Goal: Information Seeking & Learning: Learn about a topic

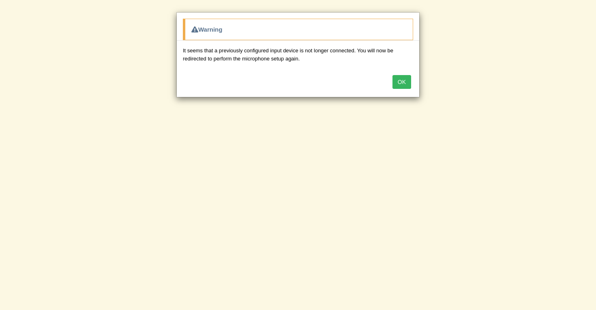
click at [403, 89] on div "OK" at bounding box center [298, 82] width 242 height 28
click at [400, 76] on button "OK" at bounding box center [401, 82] width 19 height 14
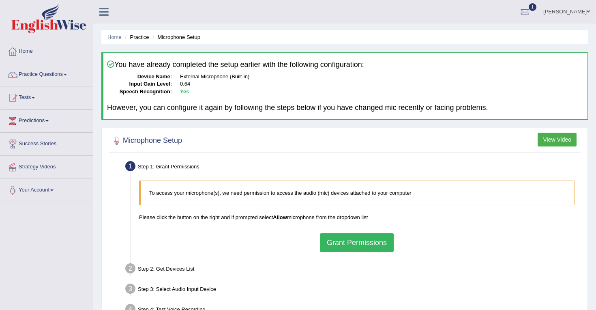
click at [65, 68] on link "Practice Questions" at bounding box center [46, 73] width 92 height 20
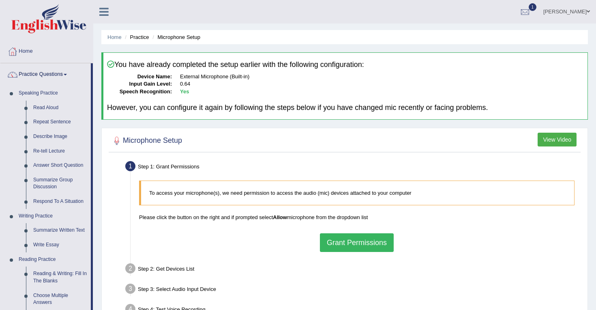
click at [65, 68] on link "Practice Questions" at bounding box center [45, 73] width 90 height 20
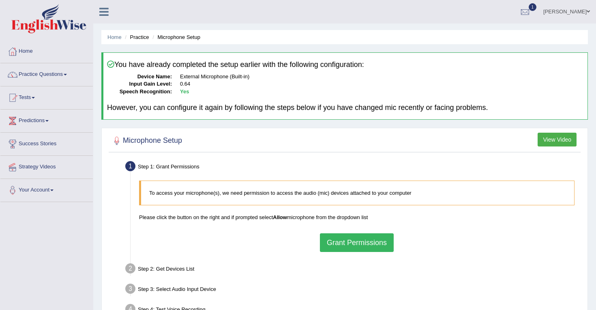
scroll to position [0, 0]
click at [68, 73] on link "Practice Questions" at bounding box center [46, 73] width 92 height 20
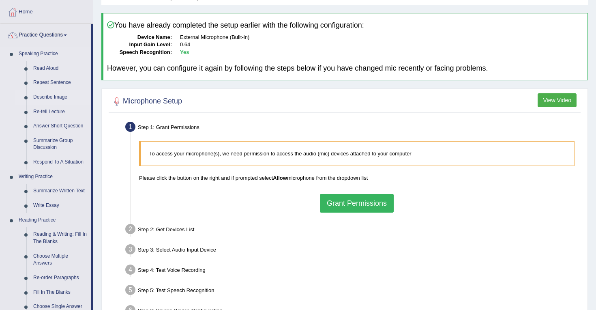
scroll to position [61, 0]
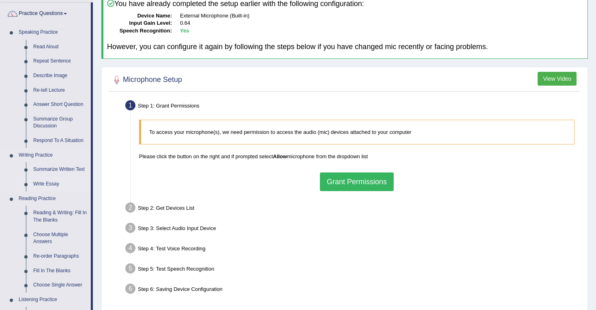
click at [46, 185] on link "Write Essay" at bounding box center [60, 184] width 61 height 15
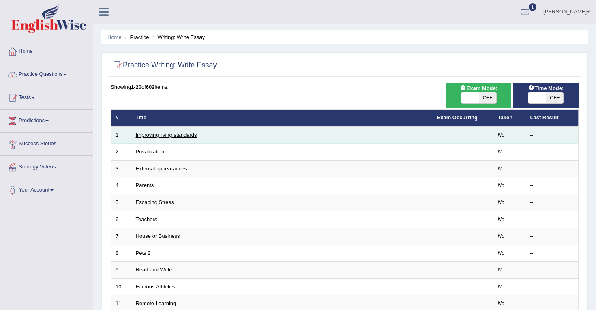
click at [162, 136] on link "Improving living standards" at bounding box center [166, 135] width 61 height 6
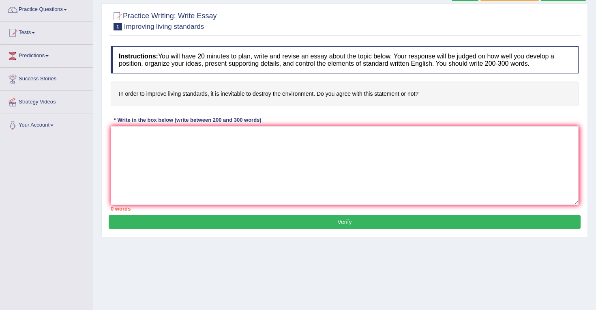
scroll to position [66, 0]
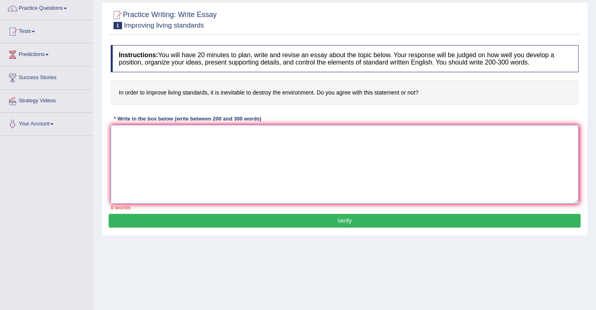
click at [201, 143] on textarea at bounding box center [345, 164] width 468 height 79
paste textarea "The increasing influence of (essay topic) on our lives has ignited numerous dis…"
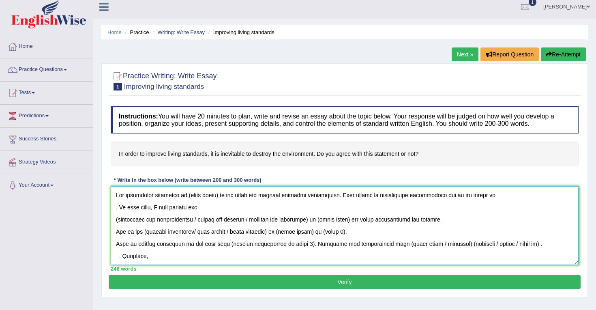
scroll to position [0, 0]
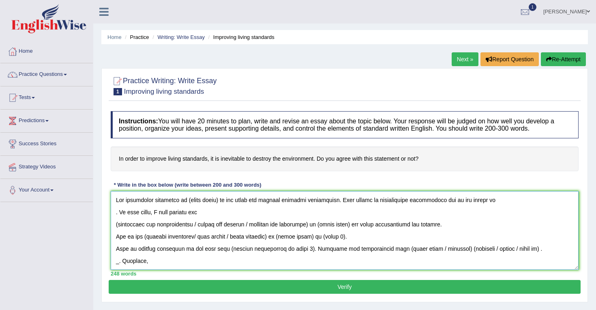
click at [215, 200] on textarea at bounding box center [345, 230] width 468 height 79
click at [218, 201] on textarea at bounding box center [345, 230] width 468 height 79
click at [514, 200] on textarea at bounding box center [345, 230] width 468 height 79
click at [120, 213] on textarea at bounding box center [345, 230] width 468 height 79
click at [120, 212] on textarea at bounding box center [345, 230] width 468 height 79
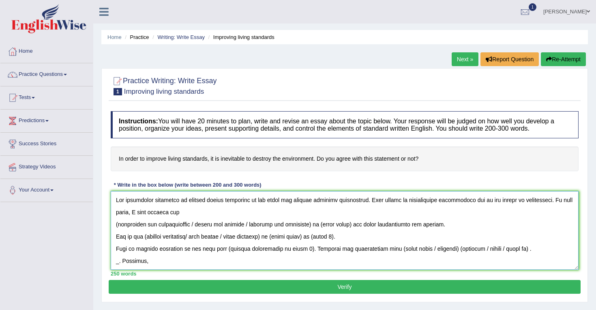
click at [202, 226] on textarea at bounding box center [345, 230] width 468 height 79
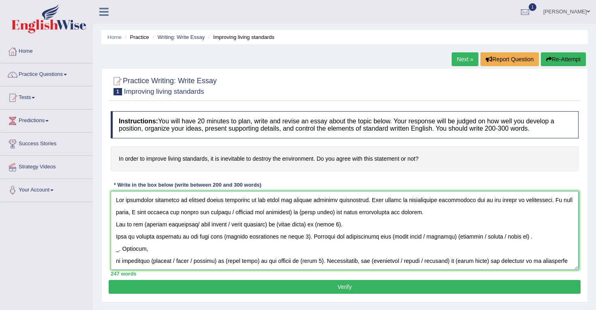
click at [293, 213] on textarea at bounding box center [345, 230] width 468 height 79
click at [266, 213] on textarea at bounding box center [345, 230] width 468 height 79
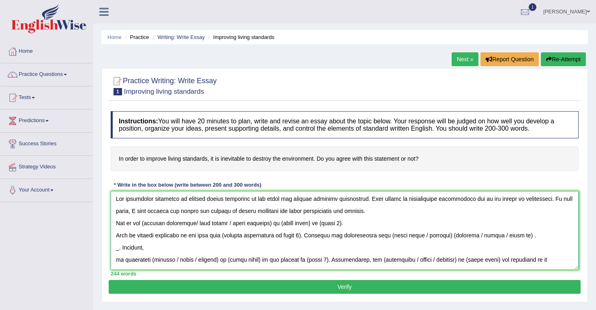
scroll to position [1, 0]
click at [199, 225] on textarea at bounding box center [345, 230] width 468 height 79
click at [181, 223] on textarea at bounding box center [345, 230] width 468 height 79
click at [200, 224] on textarea at bounding box center [345, 230] width 468 height 79
click at [237, 223] on textarea at bounding box center [345, 230] width 468 height 79
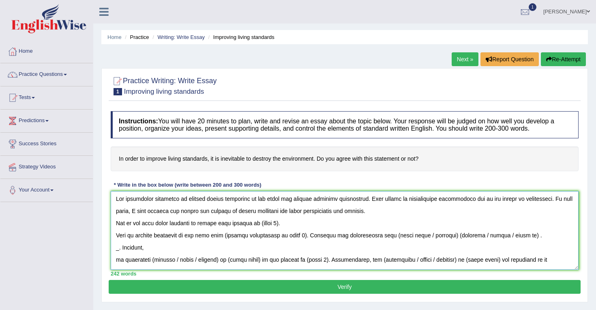
click at [276, 223] on textarea at bounding box center [345, 230] width 468 height 79
click at [319, 224] on textarea at bounding box center [345, 230] width 468 height 79
click at [336, 223] on textarea at bounding box center [345, 230] width 468 height 79
click at [295, 236] on textarea at bounding box center [345, 230] width 468 height 79
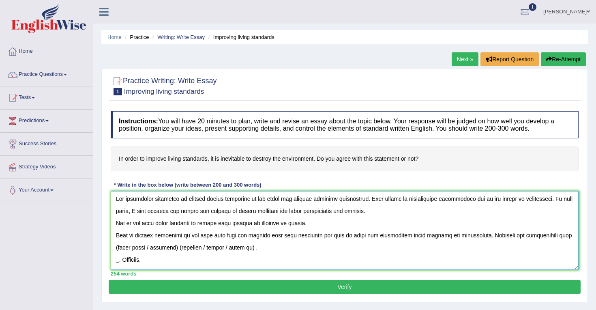
click at [177, 249] on textarea at bounding box center [345, 230] width 468 height 79
click at [187, 248] on textarea at bounding box center [345, 230] width 468 height 79
click at [181, 247] on textarea at bounding box center [345, 230] width 468 height 79
click at [156, 247] on textarea at bounding box center [345, 230] width 468 height 79
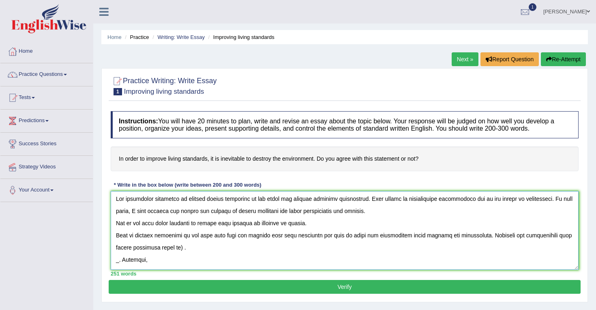
click at [177, 248] on textarea at bounding box center [345, 230] width 468 height 79
click at [180, 248] on textarea at bounding box center [345, 230] width 468 height 79
click at [232, 248] on textarea at bounding box center [345, 230] width 468 height 79
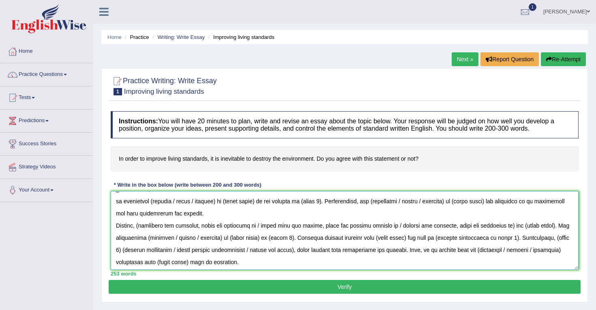
scroll to position [68, 0]
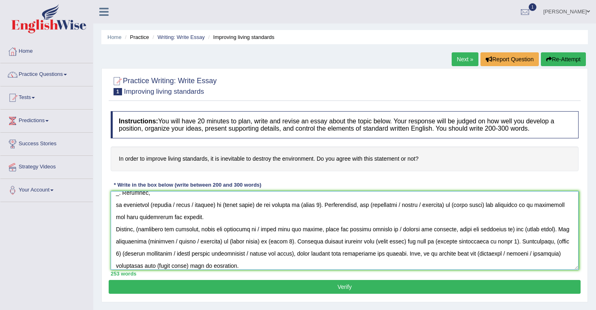
click at [216, 206] on textarea at bounding box center [345, 230] width 468 height 79
click at [151, 206] on textarea at bounding box center [345, 230] width 468 height 79
click at [207, 207] on textarea at bounding box center [345, 230] width 468 height 79
click at [274, 205] on textarea at bounding box center [345, 230] width 468 height 79
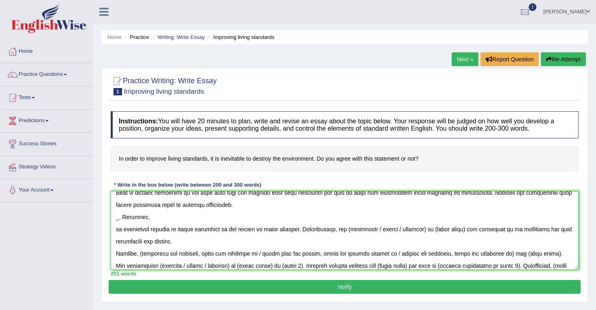
scroll to position [45, 0]
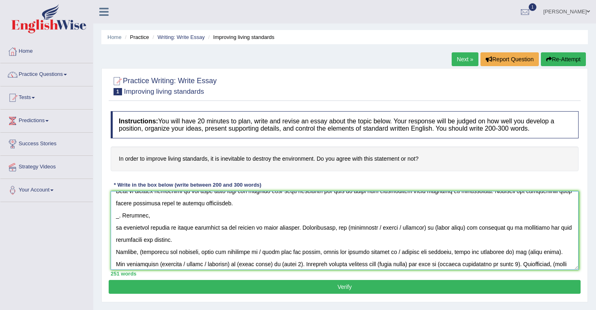
click at [377, 228] on textarea at bounding box center [345, 230] width 468 height 79
click at [390, 227] on textarea at bounding box center [345, 230] width 468 height 79
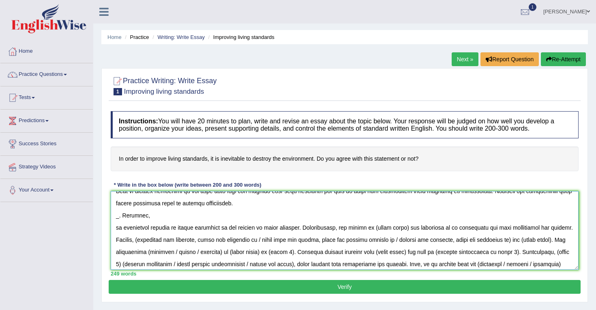
click at [399, 228] on textarea at bounding box center [345, 230] width 468 height 79
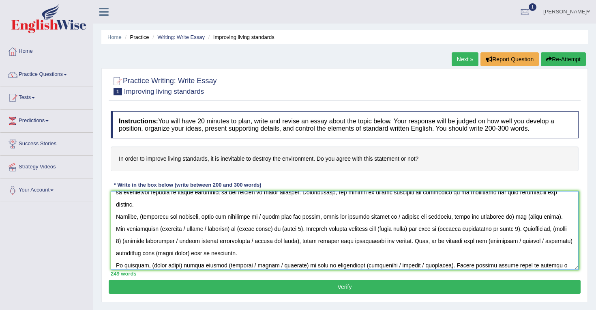
scroll to position [71, 0]
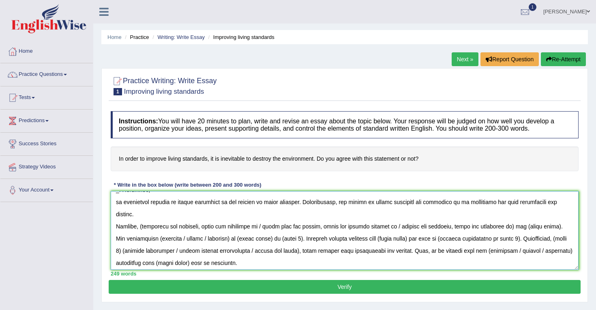
click at [143, 214] on textarea at bounding box center [345, 230] width 468 height 79
click at [318, 215] on textarea at bounding box center [345, 230] width 468 height 79
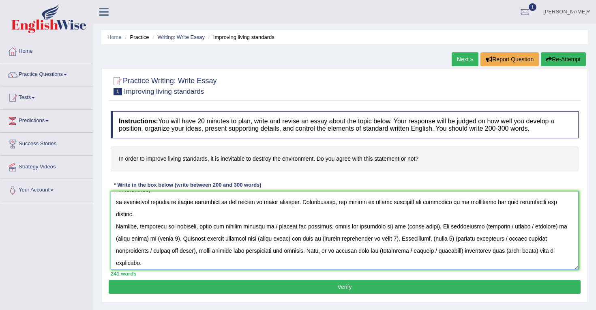
click at [383, 216] on textarea at bounding box center [345, 230] width 468 height 79
click at [327, 215] on textarea at bounding box center [345, 230] width 468 height 79
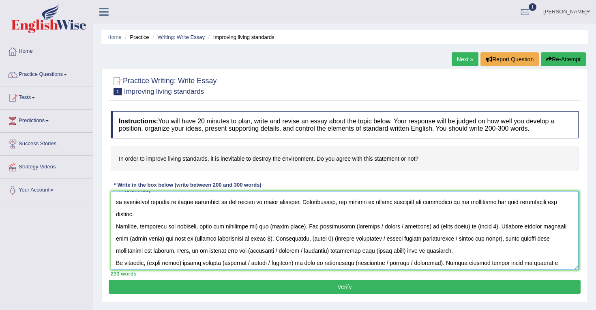
click at [255, 214] on textarea at bounding box center [345, 230] width 468 height 79
click at [297, 216] on textarea at bounding box center [345, 230] width 468 height 79
click at [371, 216] on textarea at bounding box center [345, 230] width 468 height 79
click at [439, 216] on textarea at bounding box center [345, 230] width 468 height 79
click at [433, 215] on textarea at bounding box center [345, 230] width 468 height 79
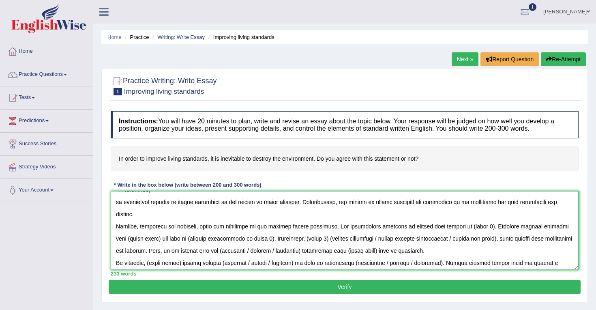
click at [477, 215] on textarea at bounding box center [345, 230] width 468 height 79
click at [421, 216] on textarea at bounding box center [345, 230] width 468 height 79
click at [464, 215] on textarea at bounding box center [345, 230] width 468 height 79
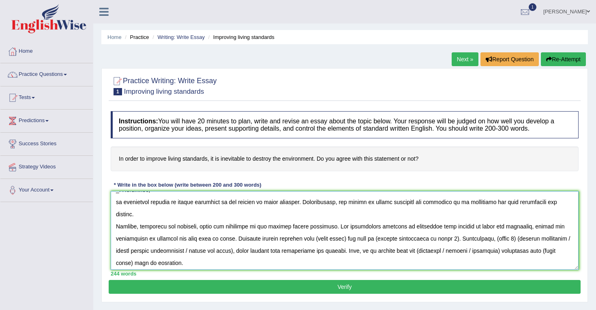
click at [345, 227] on textarea at bounding box center [345, 230] width 468 height 79
click at [324, 228] on textarea at bounding box center [345, 230] width 468 height 79
click at [349, 227] on textarea at bounding box center [345, 230] width 468 height 79
click at [483, 228] on textarea at bounding box center [345, 230] width 468 height 79
click at [518, 227] on textarea at bounding box center [345, 230] width 468 height 79
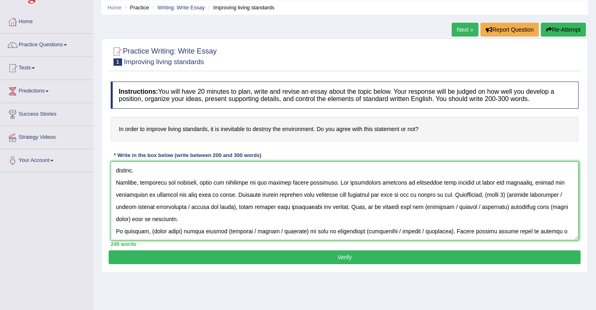
scroll to position [27, 0]
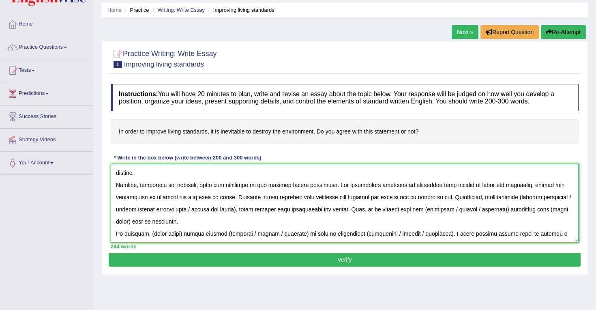
click at [536, 186] on textarea at bounding box center [345, 203] width 468 height 79
click at [117, 198] on textarea at bounding box center [345, 203] width 468 height 79
click at [238, 197] on textarea at bounding box center [345, 203] width 468 height 79
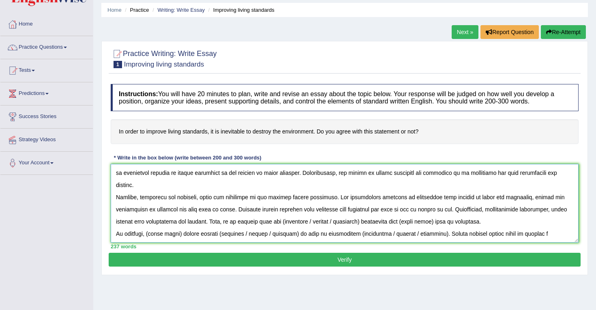
click at [330, 210] on textarea at bounding box center [345, 203] width 468 height 79
click at [341, 209] on textarea at bounding box center [345, 203] width 468 height 79
click at [386, 211] on textarea at bounding box center [345, 203] width 468 height 79
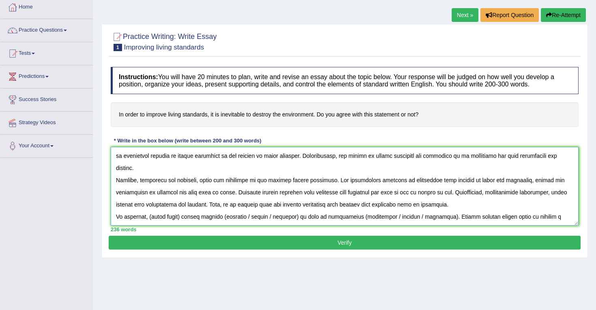
scroll to position [48, 0]
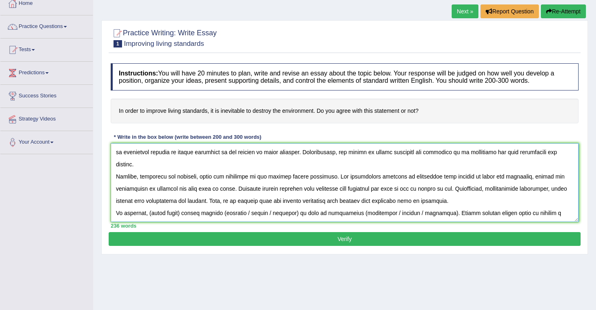
click at [181, 202] on textarea at bounding box center [345, 182] width 468 height 79
click at [276, 201] on textarea at bounding box center [345, 182] width 468 height 79
click at [298, 201] on textarea at bounding box center [345, 182] width 468 height 79
click at [325, 200] on textarea at bounding box center [345, 182] width 468 height 79
click at [402, 202] on textarea at bounding box center [345, 182] width 468 height 79
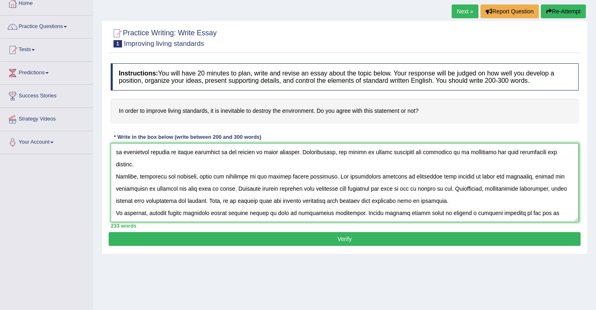
click at [570, 200] on textarea at bounding box center [345, 182] width 468 height 79
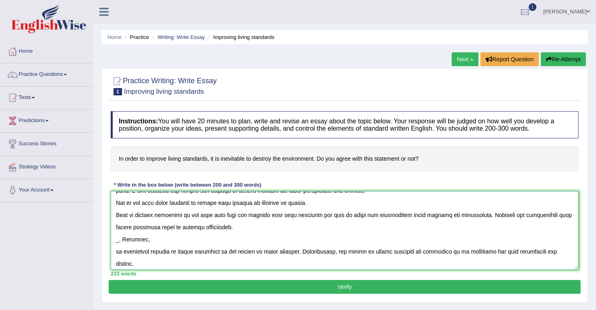
scroll to position [25, 0]
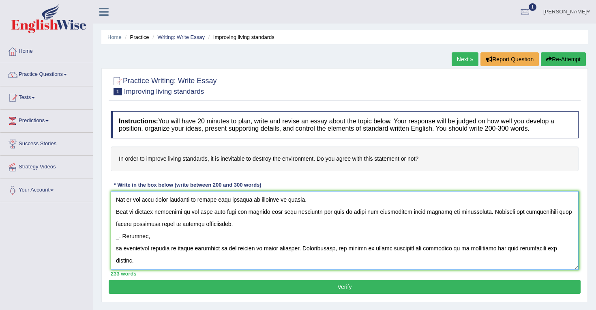
click at [119, 239] on textarea at bounding box center [345, 230] width 468 height 79
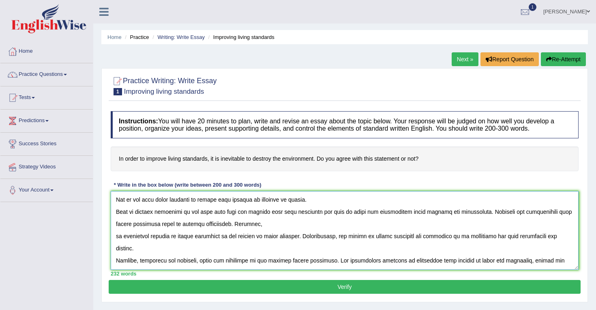
click at [233, 224] on textarea at bounding box center [345, 230] width 468 height 79
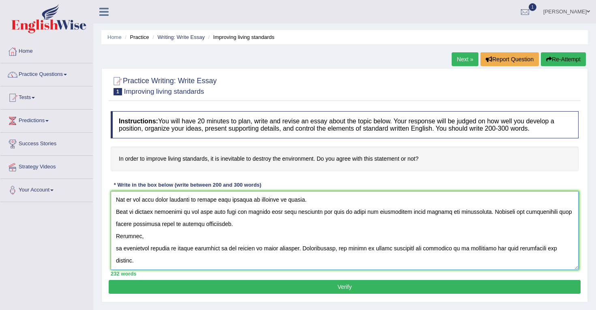
click at [115, 250] on textarea at bounding box center [345, 230] width 468 height 79
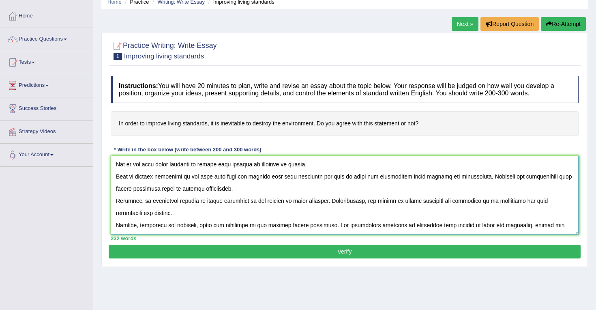
scroll to position [36, 0]
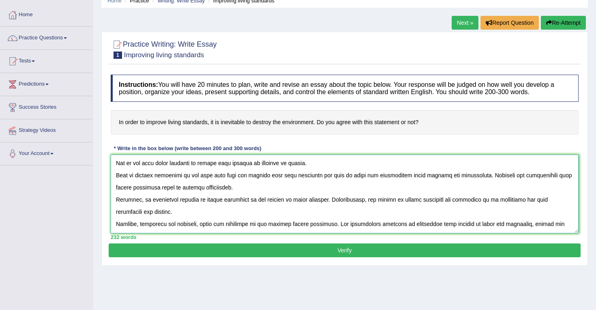
click at [116, 225] on textarea at bounding box center [345, 193] width 468 height 79
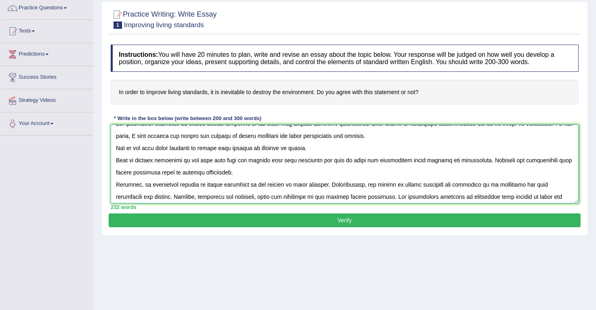
scroll to position [0, 0]
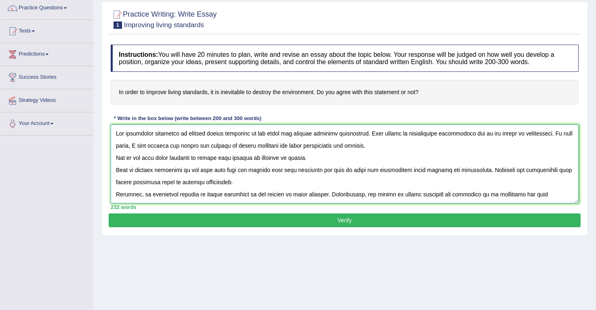
type textarea "The increasing influence of improve living standards on our lives has ignited n…"
click at [280, 218] on button "Verify" at bounding box center [345, 220] width 472 height 14
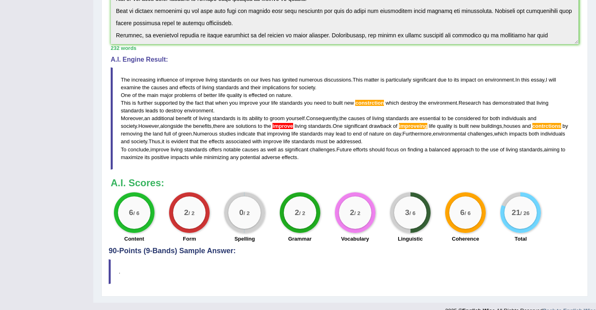
scroll to position [227, 0]
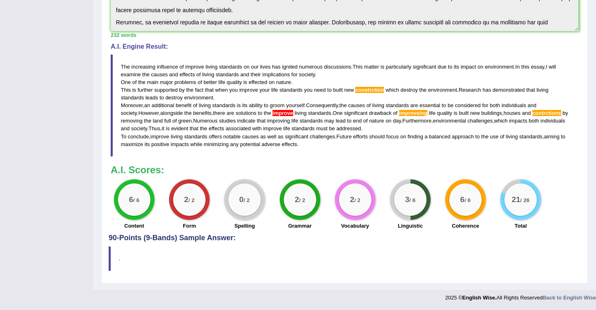
drag, startPoint x: 118, startPoint y: 60, endPoint x: 229, endPoint y: 134, distance: 133.0
click at [229, 134] on blockquote "The increasing influence of improve living standards on our lives has ignited n…" at bounding box center [345, 105] width 468 height 102
drag, startPoint x: 122, startPoint y: 64, endPoint x: 182, endPoint y: 99, distance: 69.4
click at [182, 99] on blockquote "The increasing influence of improve living standards on our lives has ignited n…" at bounding box center [345, 105] width 468 height 102
click at [122, 65] on span "The" at bounding box center [125, 67] width 9 height 6
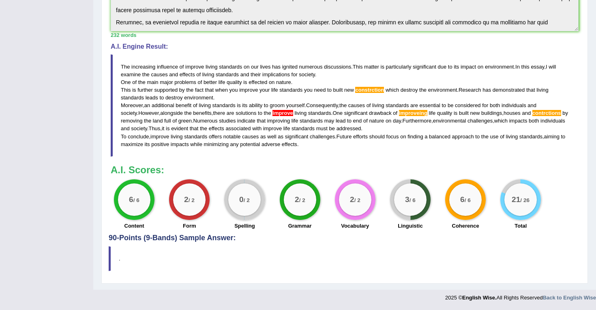
click at [122, 65] on span "The" at bounding box center [125, 67] width 9 height 6
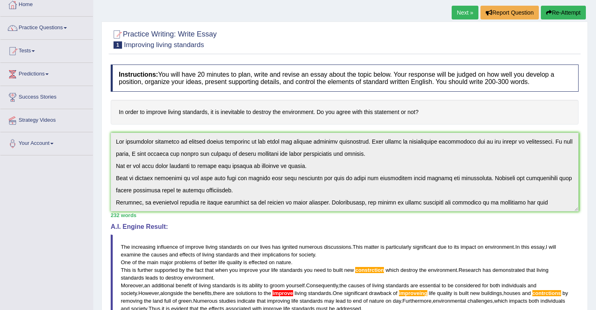
scroll to position [61, 0]
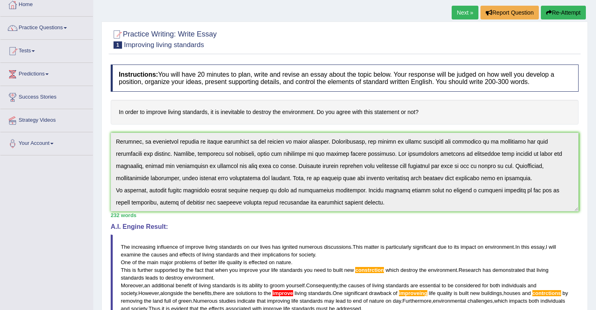
click at [280, 231] on div "Instructions: You will have 20 minutes to plan, write and revise an essay about…" at bounding box center [345, 236] width 472 height 353
click at [295, 232] on div "A.I. Engine Result: The increasing influence of improve living standards on our…" at bounding box center [345, 279] width 468 height 113
click at [345, 231] on div "A.I. Engine Result: The increasing influence of improve living standards on our…" at bounding box center [345, 279] width 468 height 113
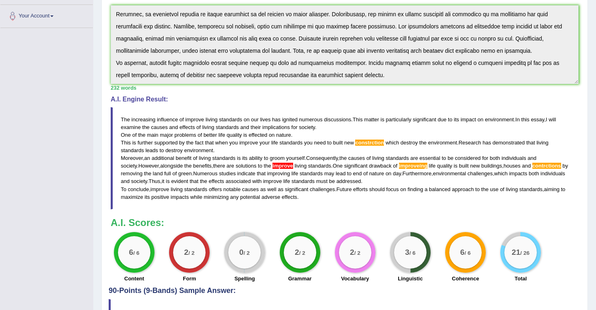
click at [269, 89] on div "Instructions: You will have 20 minutes to plan, write and revise an essay about…" at bounding box center [345, 109] width 472 height 353
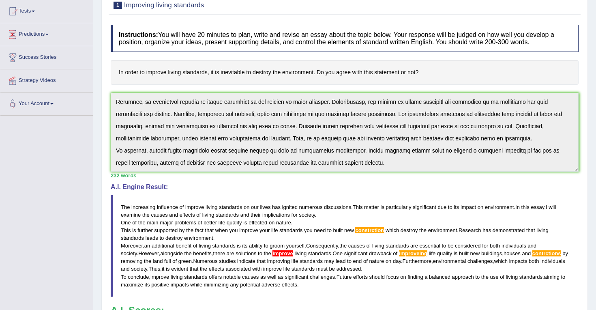
scroll to position [14, 0]
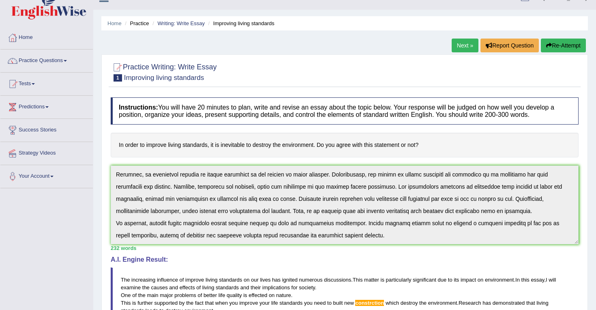
click at [564, 40] on button "Re-Attempt" at bounding box center [563, 45] width 45 height 14
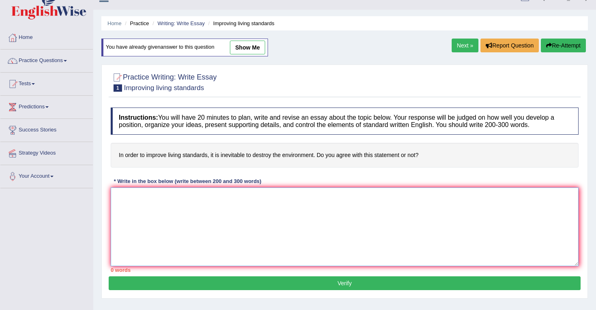
click at [230, 212] on textarea at bounding box center [345, 226] width 468 height 79
paste textarea "The increasing influence of improve living standards on our lives has ignited n…"
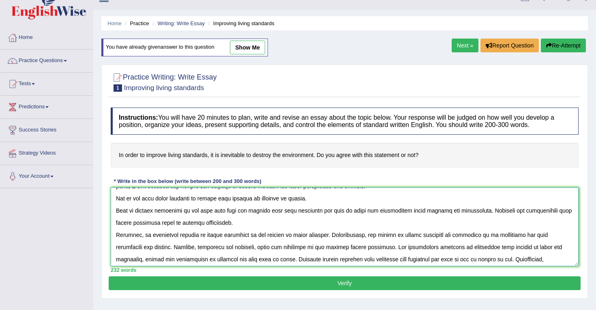
scroll to position [10, 0]
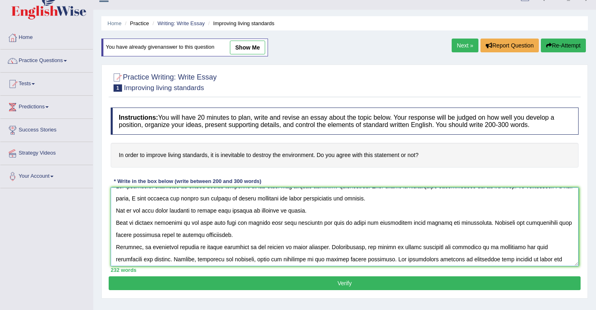
click at [389, 223] on textarea at bounding box center [345, 226] width 468 height 79
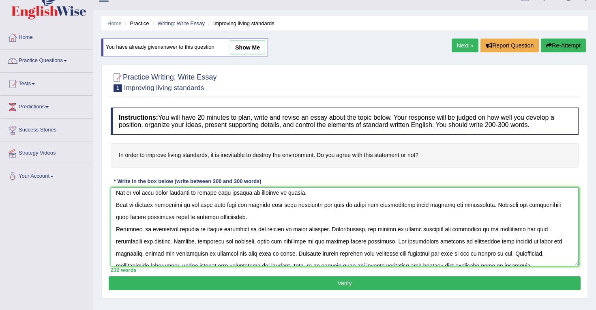
scroll to position [30, 0]
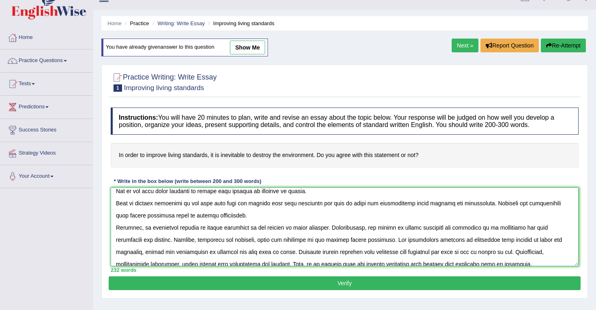
click at [265, 203] on textarea at bounding box center [345, 226] width 468 height 79
click at [128, 254] on textarea at bounding box center [345, 226] width 468 height 79
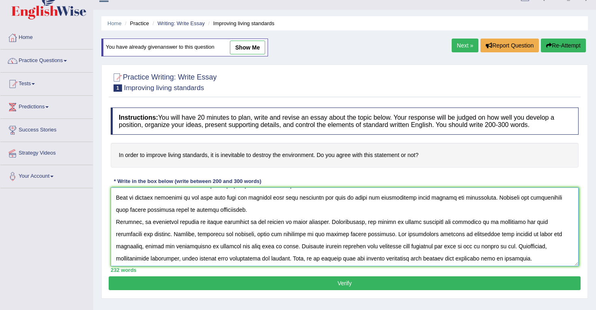
scroll to position [38, 0]
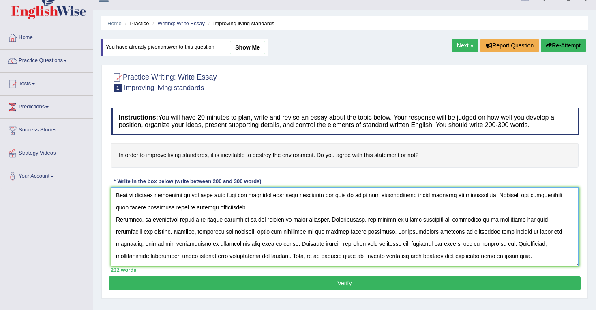
click at [442, 231] on textarea at bounding box center [345, 226] width 468 height 79
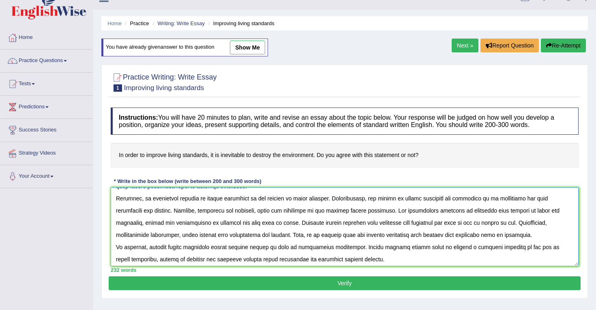
scroll to position [61, 0]
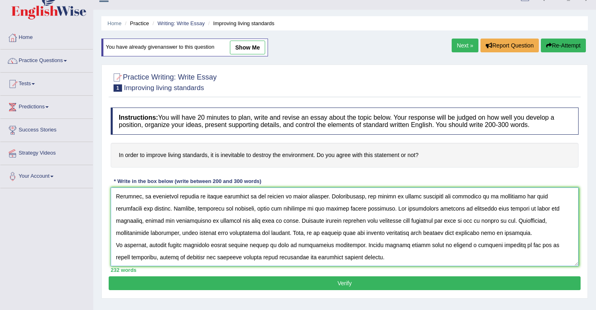
type textarea "The increasing influence of improve living standards on our lives has ignited n…"
click at [336, 284] on button "Verify" at bounding box center [345, 283] width 472 height 14
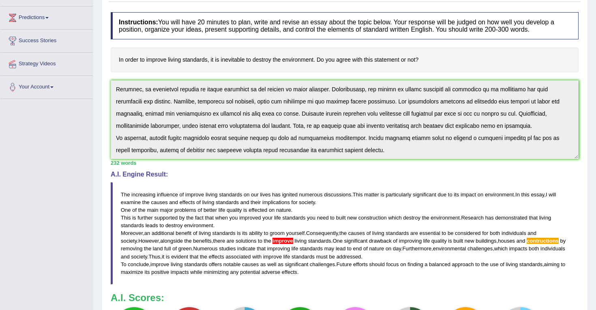
scroll to position [59, 0]
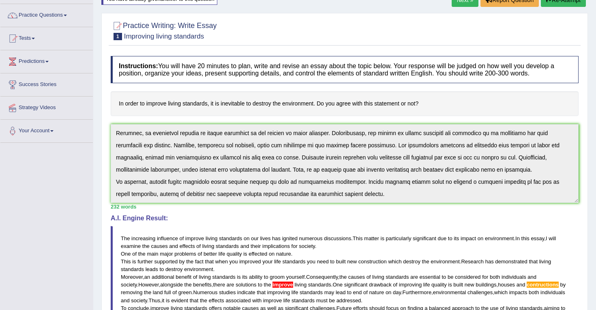
click at [358, 238] on div "Instructions: You will have 20 minutes to plan, write and revise an essay about…" at bounding box center [345, 228] width 472 height 353
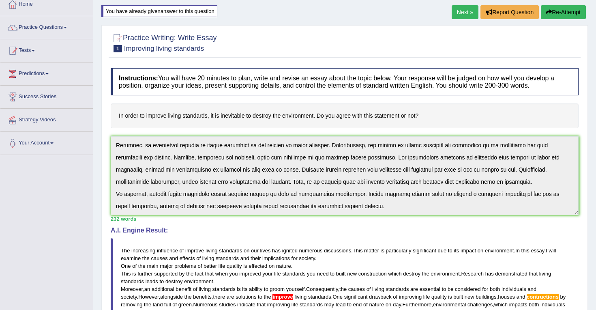
scroll to position [41, 0]
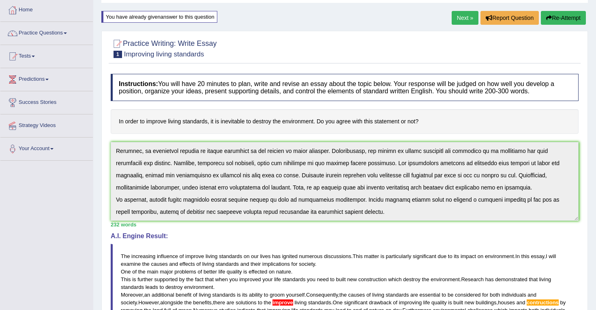
click at [556, 17] on button "Re-Attempt" at bounding box center [563, 18] width 45 height 14
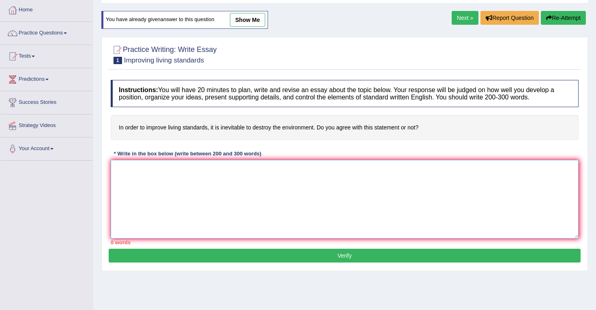
click at [203, 178] on textarea at bounding box center [345, 199] width 468 height 79
paste textarea "Moreover, an additional benefit of living standards is its ability to groom you…"
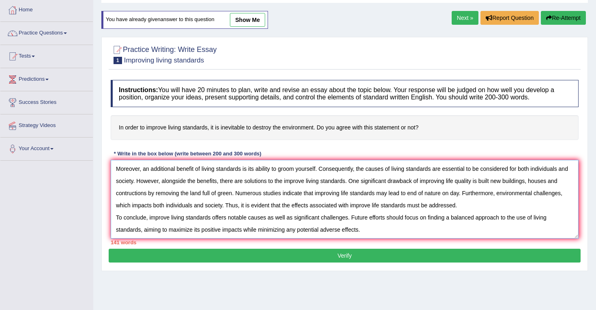
click at [304, 181] on textarea "Moreover, an additional benefit of living standards is its ability to groom you…" at bounding box center [345, 199] width 468 height 79
click at [147, 196] on textarea "Moreover, an additional benefit of living standards is its ability to groom you…" at bounding box center [345, 199] width 468 height 79
type textarea "Moreover, an additional benefit of living standards is its ability to groom you…"
click at [301, 262] on button "Verify" at bounding box center [345, 255] width 472 height 14
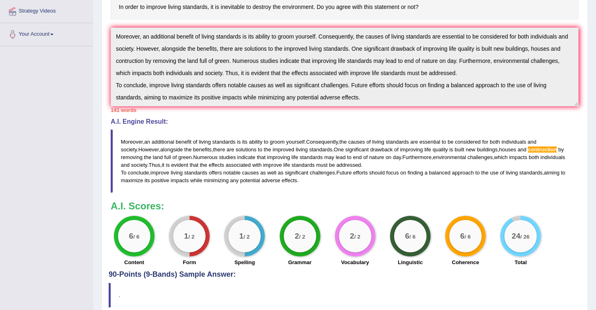
scroll to position [192, 0]
